Goal: Task Accomplishment & Management: Manage account settings

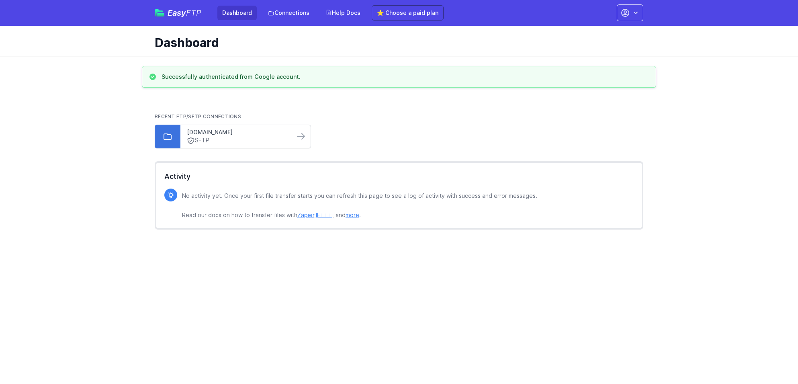
click at [226, 128] on div "sftp.bondis.biz SFTP" at bounding box center [237, 136] width 114 height 23
click at [195, 147] on div "sftp.bondis.biz SFTP" at bounding box center [237, 136] width 114 height 23
click at [198, 141] on link "SFTP" at bounding box center [237, 140] width 101 height 8
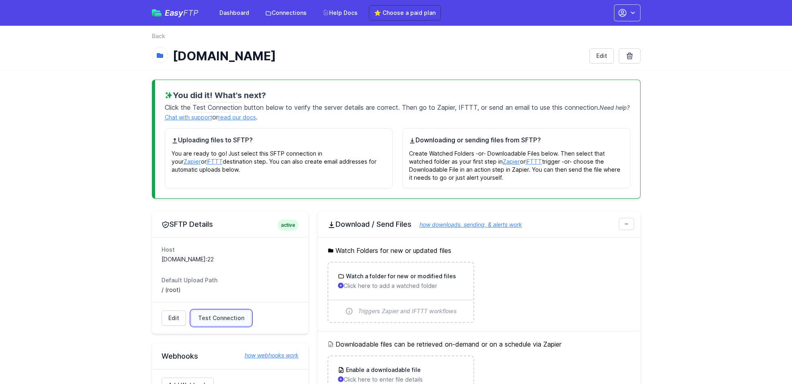
click at [217, 315] on span "Test Connection" at bounding box center [221, 318] width 46 height 8
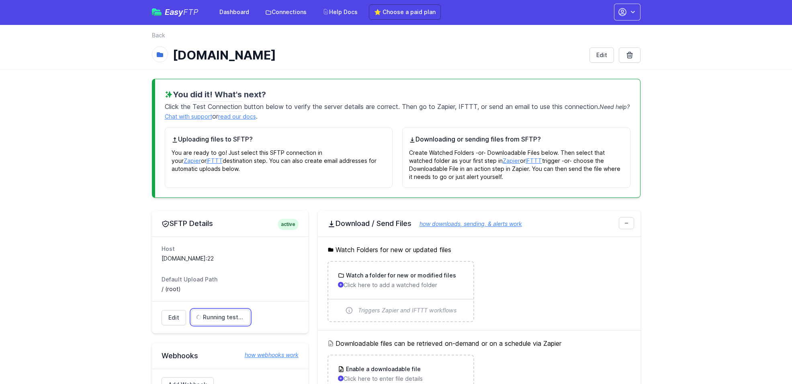
scroll to position [167, 0]
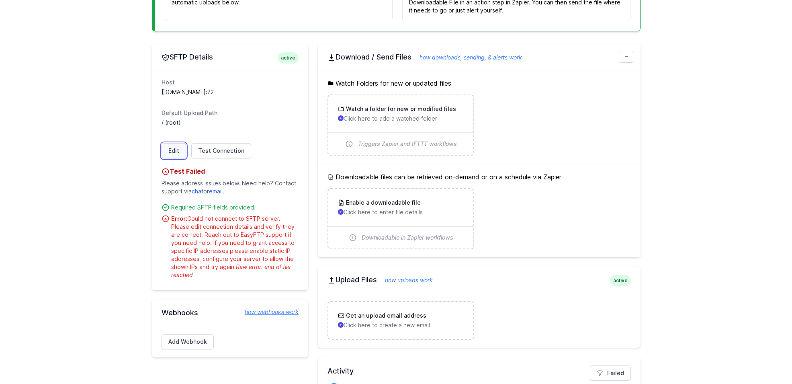
click at [173, 152] on link "Edit" at bounding box center [174, 150] width 25 height 15
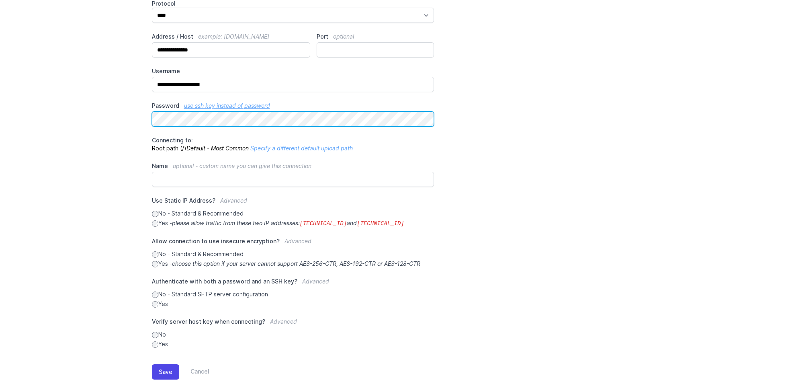
scroll to position [97, 0]
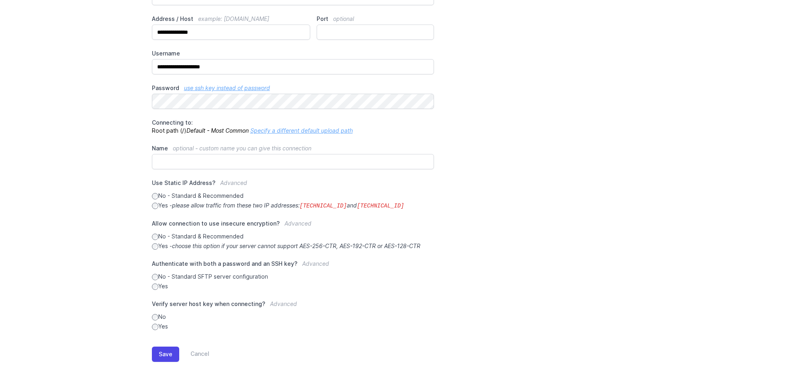
click at [163, 344] on div "Save Cancel" at bounding box center [396, 352] width 489 height 44
click at [170, 351] on button "Save" at bounding box center [165, 353] width 27 height 15
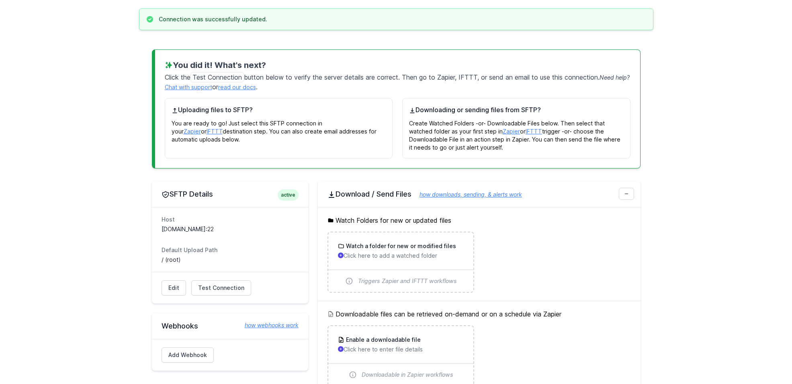
scroll to position [74, 0]
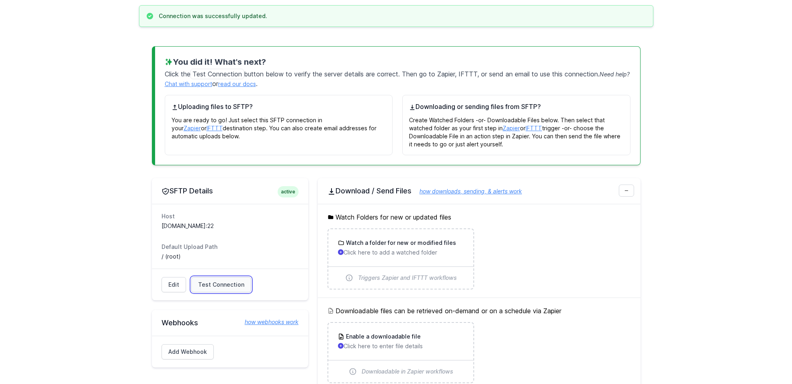
click at [231, 283] on span "Test Connection" at bounding box center [221, 284] width 46 height 8
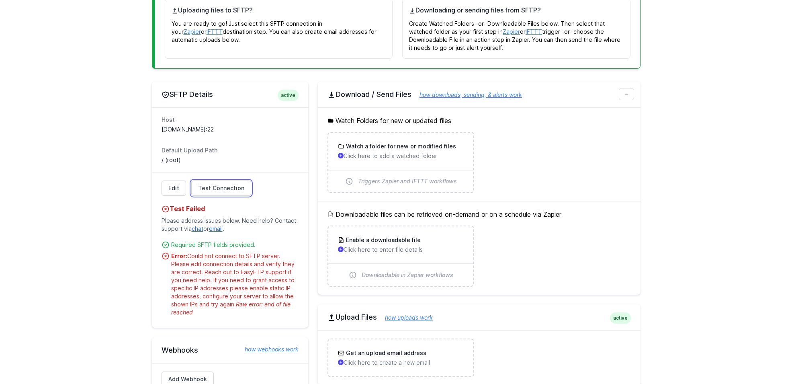
scroll to position [187, 0]
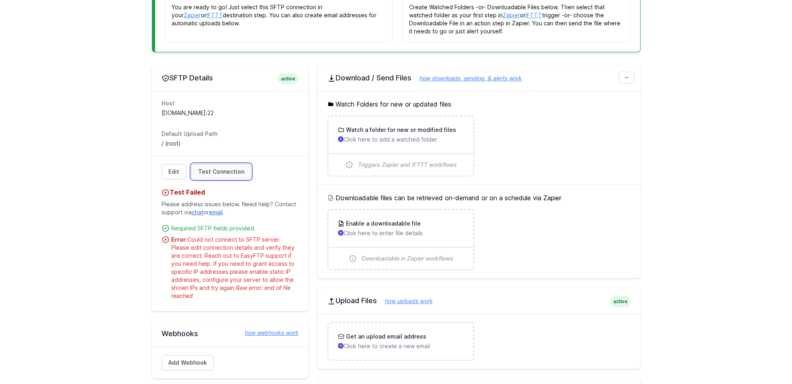
click at [217, 168] on span "Test Connection" at bounding box center [221, 172] width 46 height 8
click at [171, 172] on link "Edit" at bounding box center [174, 171] width 25 height 15
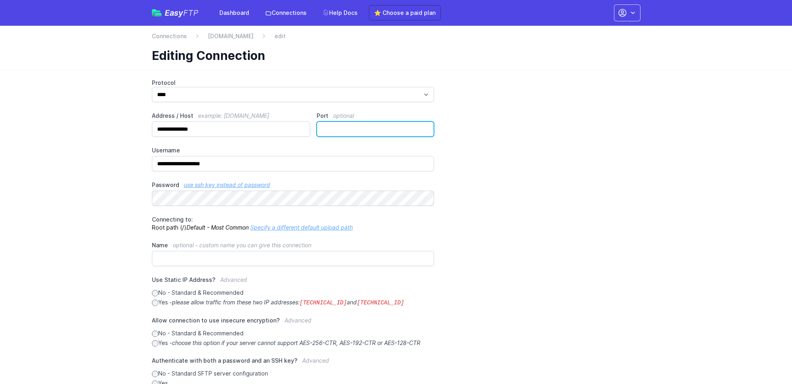
click at [351, 131] on input "**" at bounding box center [375, 128] width 117 height 15
type input "*"
click at [188, 207] on div "**********" at bounding box center [396, 253] width 489 height 348
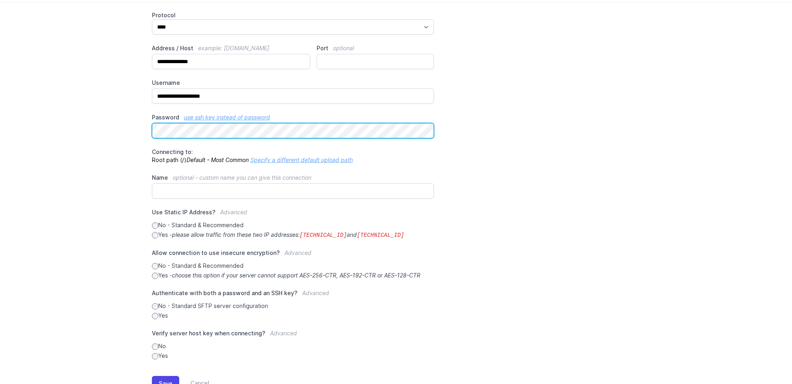
scroll to position [78, 0]
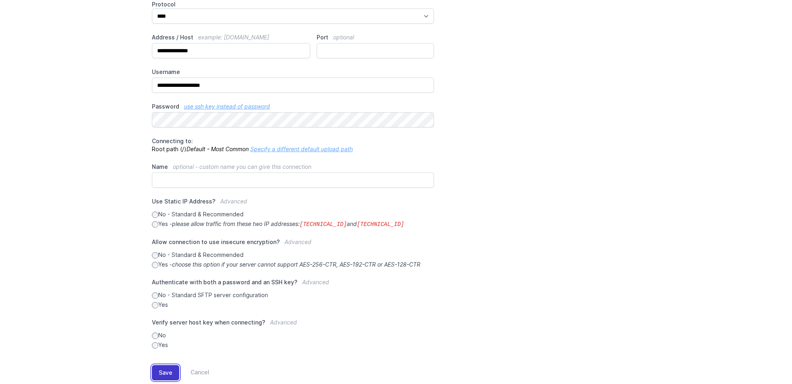
click at [168, 376] on button "Save" at bounding box center [165, 372] width 27 height 15
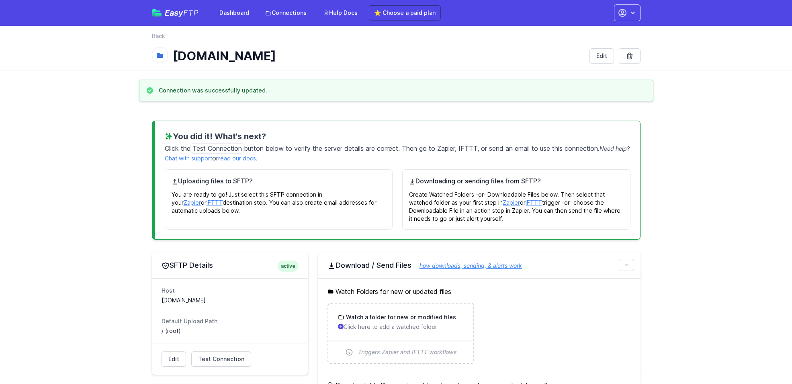
scroll to position [173, 0]
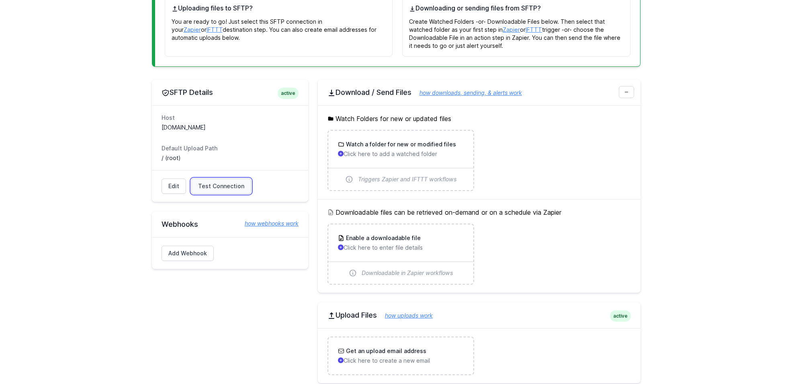
click at [220, 181] on link "Test Connection" at bounding box center [221, 185] width 60 height 15
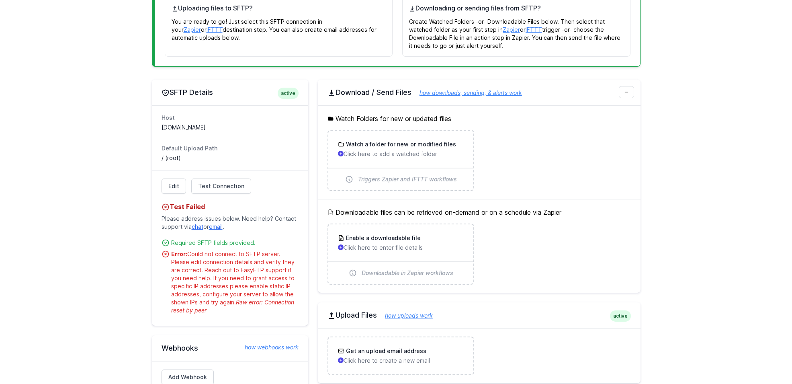
click at [191, 227] on p "Please address issues below. Need help? Contact support via chat or email ." at bounding box center [230, 222] width 137 height 22
click at [195, 228] on link "chat" at bounding box center [198, 226] width 12 height 7
click at [287, 303] on span "Raw error: Connection reset by peer" at bounding box center [232, 306] width 123 height 15
drag, startPoint x: 237, startPoint y: 301, endPoint x: 252, endPoint y: 313, distance: 18.3
click at [252, 313] on div "Error: Could not connect to SFTP server. Please edit connection details and ver…" at bounding box center [234, 282] width 127 height 64
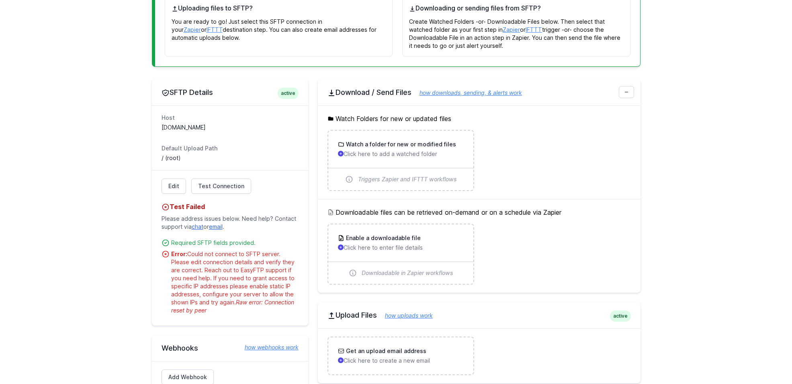
copy span "Raw error: Connection reset by peer"
click at [53, 270] on main "Connection was successfully updated. You did it! What's next? Click the Test Co…" at bounding box center [396, 192] width 792 height 570
drag, startPoint x: 188, startPoint y: 255, endPoint x: 226, endPoint y: 307, distance: 64.3
click at [226, 307] on div "Error: Could not connect to SFTP server. Please edit connection details and ver…" at bounding box center [234, 282] width 127 height 64
copy div "Could not connect to SFTP server. Please edit connection details and verify the…"
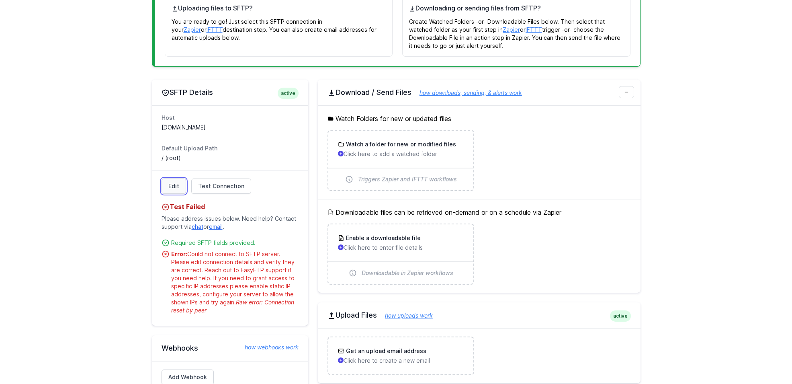
click at [171, 188] on link "Edit" at bounding box center [174, 185] width 25 height 15
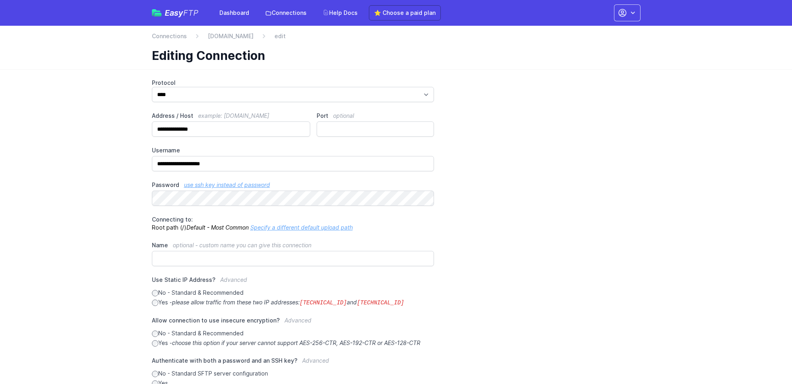
click at [188, 295] on label "No - Standard & Recommended" at bounding box center [293, 292] width 282 height 8
click at [186, 301] on icon "please allow traffic from these two IP addresses: 34.238.108.61 and 34.239.17.55" at bounding box center [288, 302] width 232 height 7
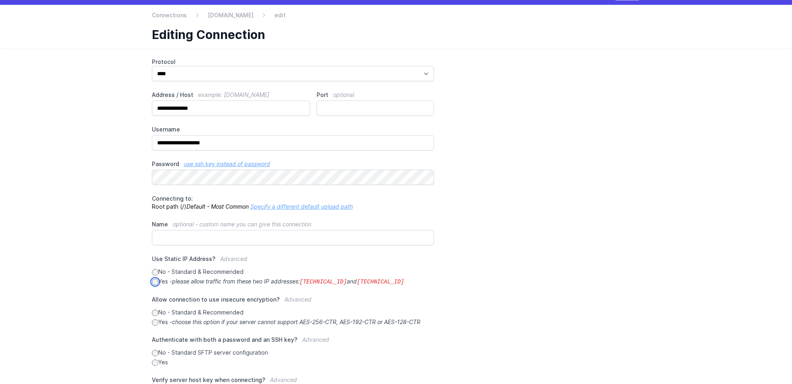
scroll to position [76, 0]
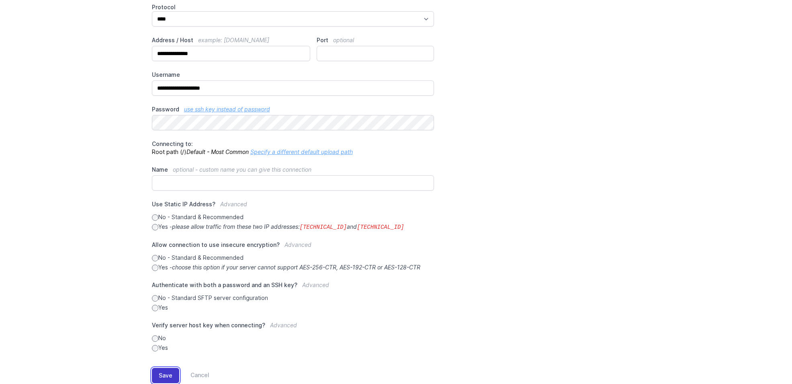
click at [169, 377] on button "Save" at bounding box center [165, 375] width 27 height 15
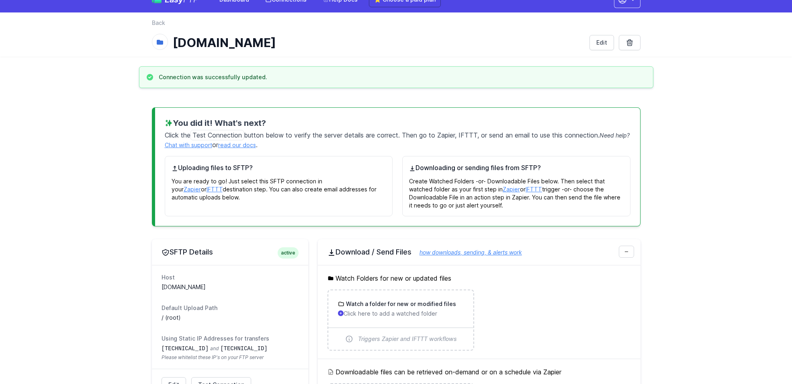
scroll to position [75, 0]
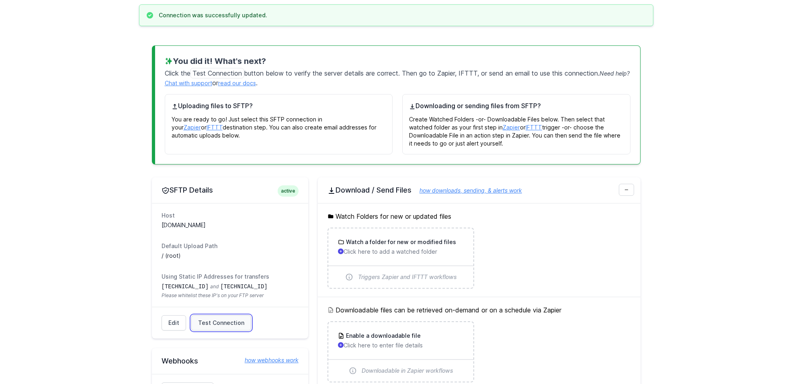
click at [226, 317] on link "Test Connection" at bounding box center [221, 322] width 60 height 15
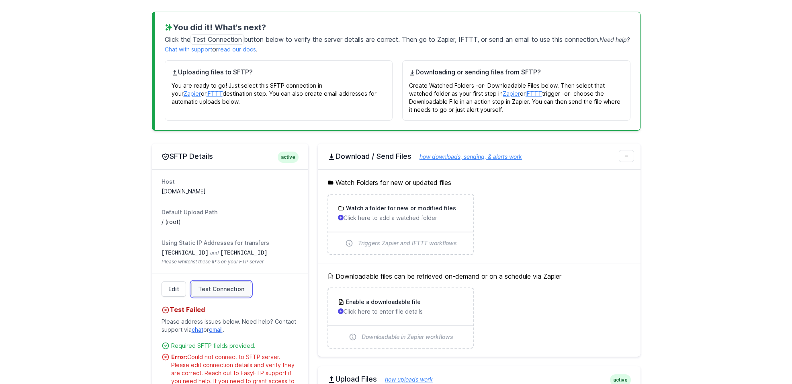
scroll to position [237, 0]
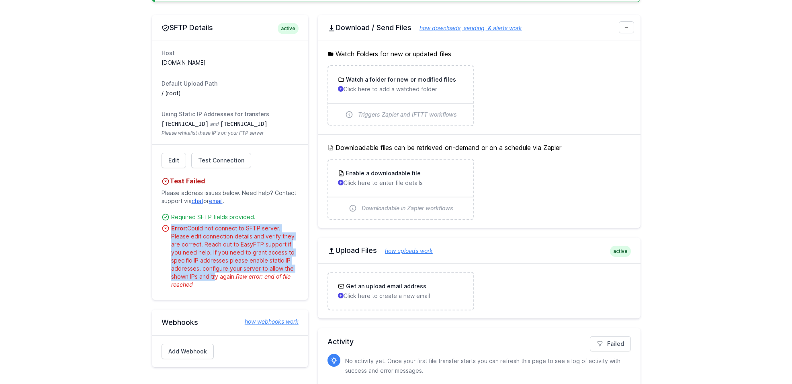
drag, startPoint x: 172, startPoint y: 227, endPoint x: 214, endPoint y: 278, distance: 65.3
click at [214, 278] on div "Error: Could not connect to SFTP server. Please edit connection details and ver…" at bounding box center [234, 256] width 127 height 64
copy div "Error: Could not connect to SFTP server. Please edit connection details and ver…"
drag, startPoint x: 212, startPoint y: 289, endPoint x: 171, endPoint y: 227, distance: 74.8
click at [171, 227] on div "Edit Test Connection Test Failed Please address issues below. Need help? Contac…" at bounding box center [230, 221] width 156 height 155
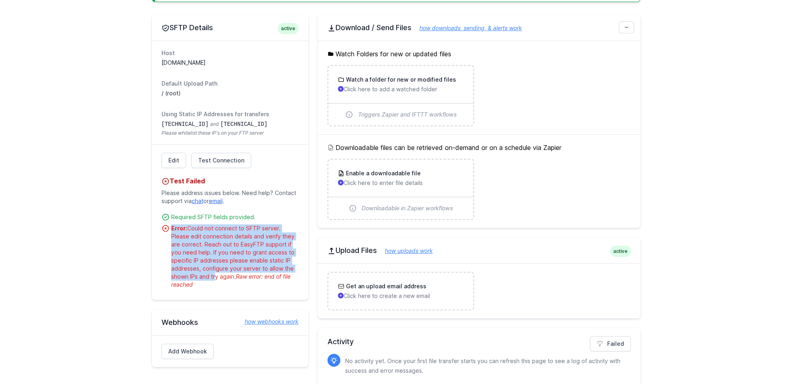
copy div "Error: Could not connect to SFTP server. Please edit connection details and ver…"
click at [179, 164] on link "Edit" at bounding box center [174, 160] width 25 height 15
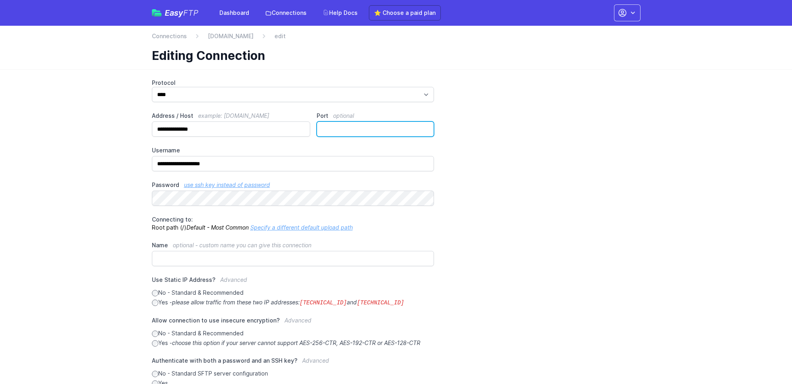
click at [356, 131] on input "Port optional" at bounding box center [375, 128] width 117 height 15
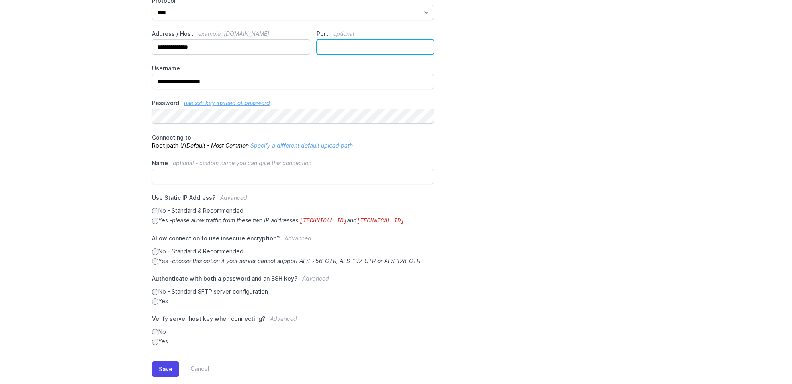
scroll to position [97, 0]
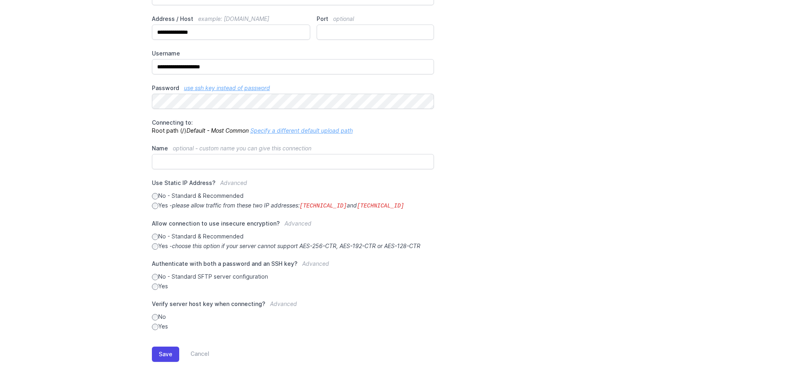
click at [164, 327] on label "Yes" at bounding box center [293, 326] width 282 height 8
click at [161, 313] on label "No" at bounding box center [293, 317] width 282 height 8
click at [178, 245] on icon "choose this option if your server cannot support AES-256-CTR, AES-192-CTR or AE…" at bounding box center [296, 245] width 248 height 7
click at [164, 356] on button "Save" at bounding box center [165, 353] width 27 height 15
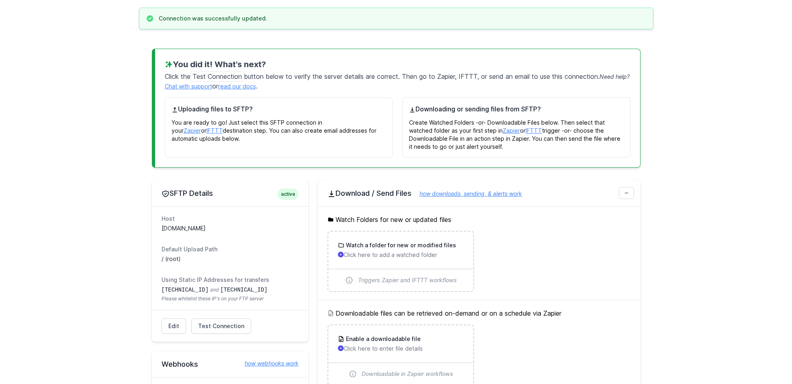
scroll to position [172, 0]
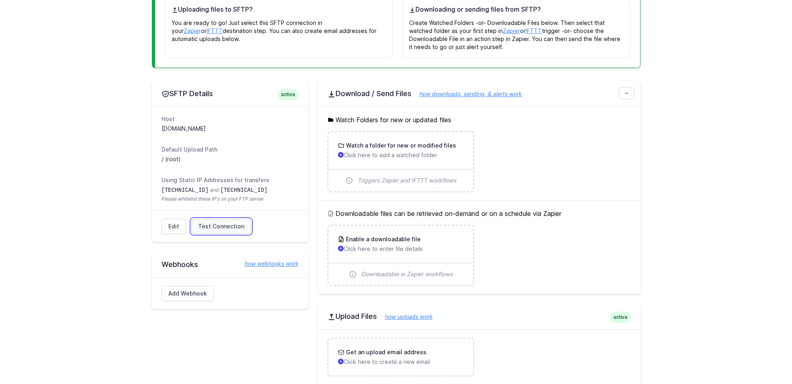
click at [222, 229] on span "Test Connection" at bounding box center [221, 226] width 46 height 8
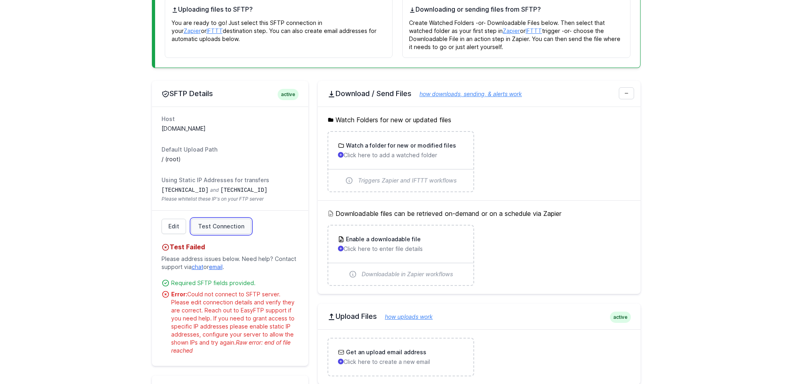
click at [222, 229] on span "Test Connection" at bounding box center [221, 226] width 46 height 8
click at [175, 229] on link "Edit" at bounding box center [174, 226] width 25 height 15
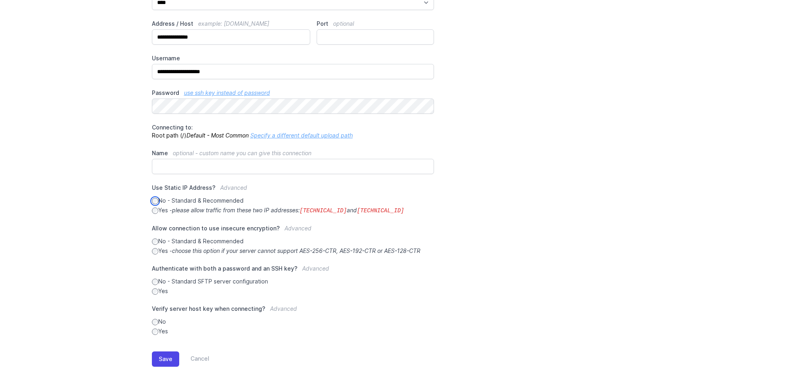
scroll to position [97, 0]
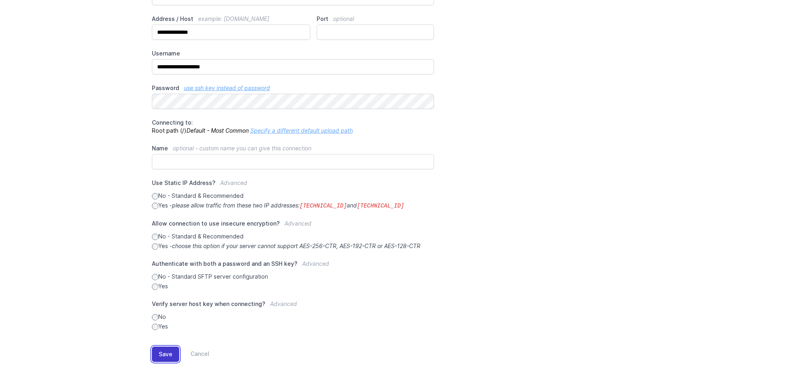
click at [166, 346] on button "Save" at bounding box center [165, 353] width 27 height 15
click at [165, 353] on button "Save" at bounding box center [165, 353] width 27 height 15
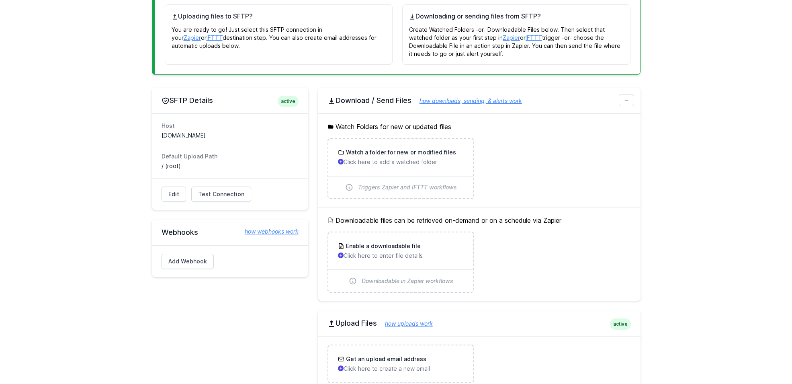
scroll to position [165, 0]
click at [208, 191] on span "Test Connection" at bounding box center [221, 194] width 46 height 8
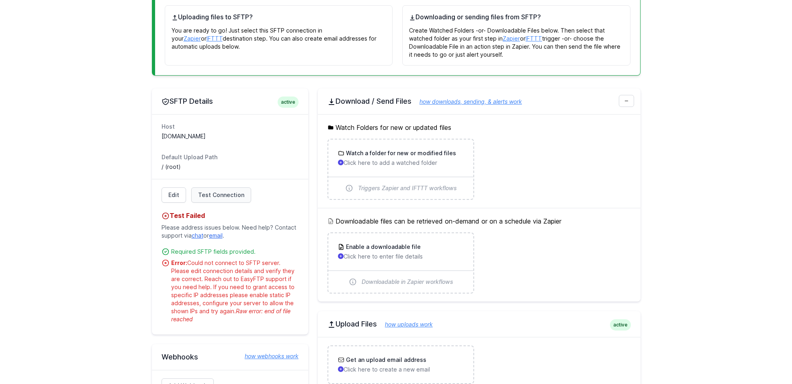
scroll to position [164, 0]
click at [178, 196] on link "Edit" at bounding box center [174, 195] width 25 height 15
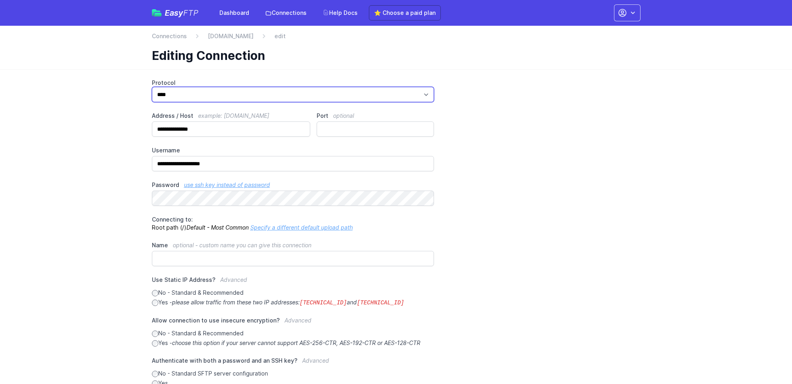
click at [215, 94] on select "*** **** ****" at bounding box center [293, 94] width 282 height 15
select select "***"
click at [155, 87] on select "*** **** ****" at bounding box center [293, 94] width 282 height 15
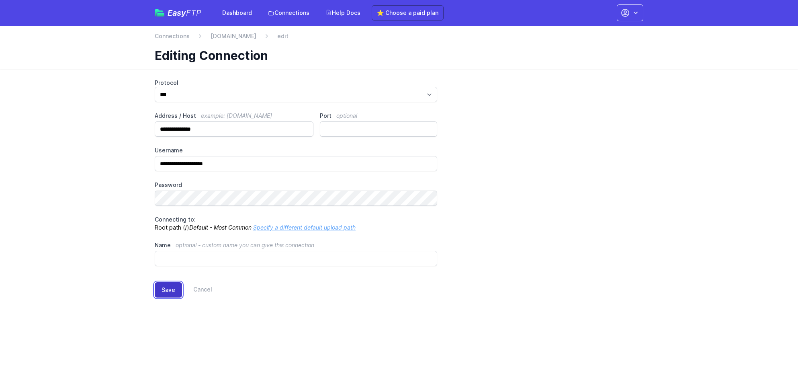
click at [167, 288] on button "Save" at bounding box center [168, 289] width 27 height 15
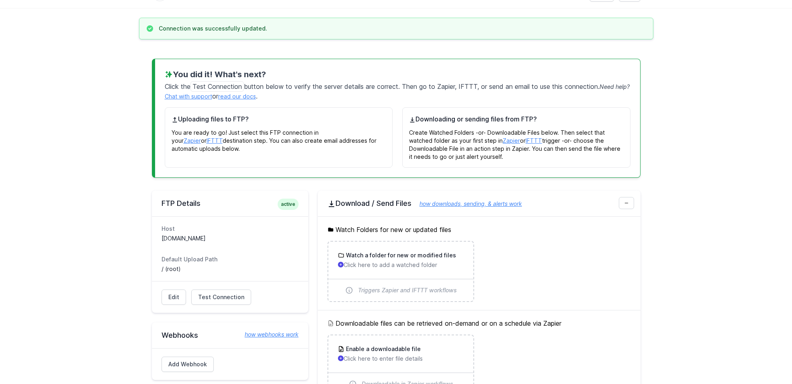
scroll to position [63, 0]
click at [215, 305] on div "Edit Test Connection Results Please address issues below and test again. Contac…" at bounding box center [230, 296] width 156 height 32
click at [218, 281] on div "Edit Test Connection Results Please address issues below and test again. Contac…" at bounding box center [230, 296] width 156 height 32
click at [220, 293] on span "Test Connection" at bounding box center [221, 296] width 46 height 8
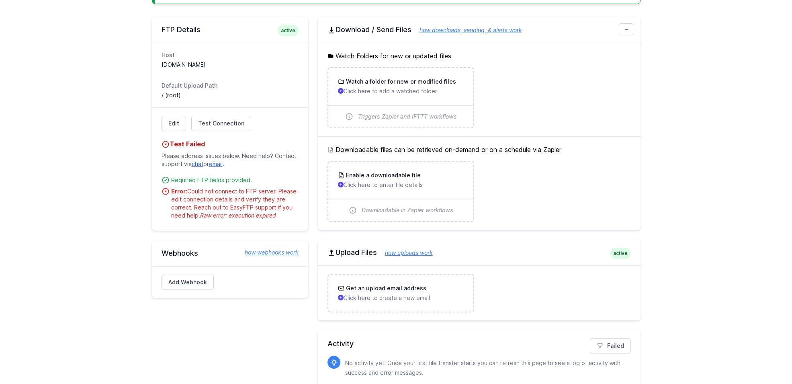
scroll to position [0, 0]
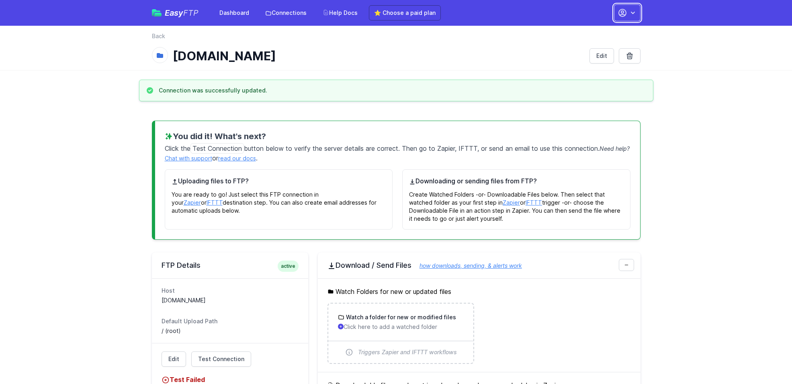
click at [640, 5] on button "button" at bounding box center [627, 12] width 27 height 17
click at [606, 33] on link "Account Settings" at bounding box center [601, 33] width 77 height 14
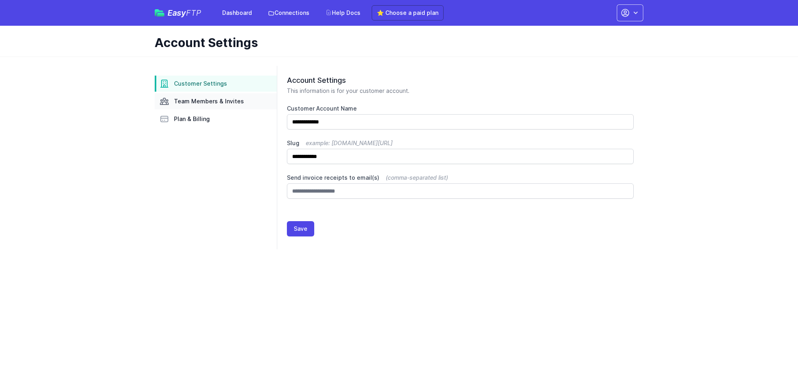
click at [203, 102] on span "Team Members & Invites" at bounding box center [209, 101] width 70 height 8
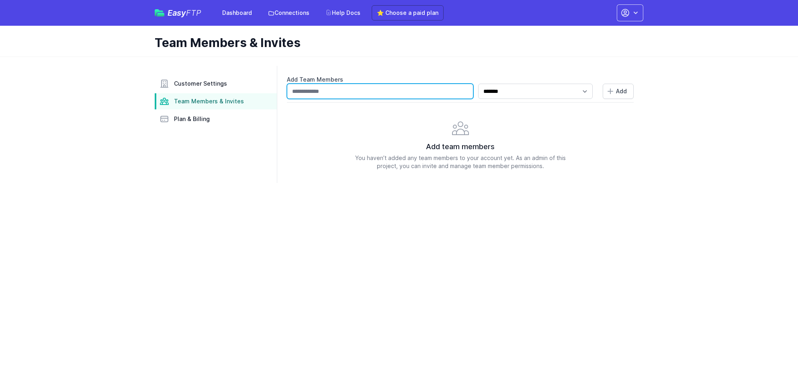
click at [376, 91] on input "text" at bounding box center [380, 91] width 186 height 15
type input "**********"
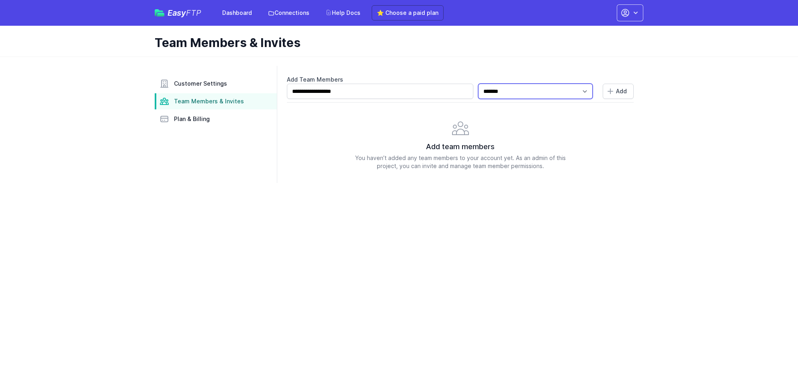
click at [542, 91] on select "**********" at bounding box center [535, 91] width 115 height 15
select select "*****"
click at [483, 84] on select "**********" at bounding box center [535, 91] width 115 height 15
click at [608, 94] on icon "submit" at bounding box center [610, 91] width 8 height 8
